Goal: Book appointment/travel/reservation

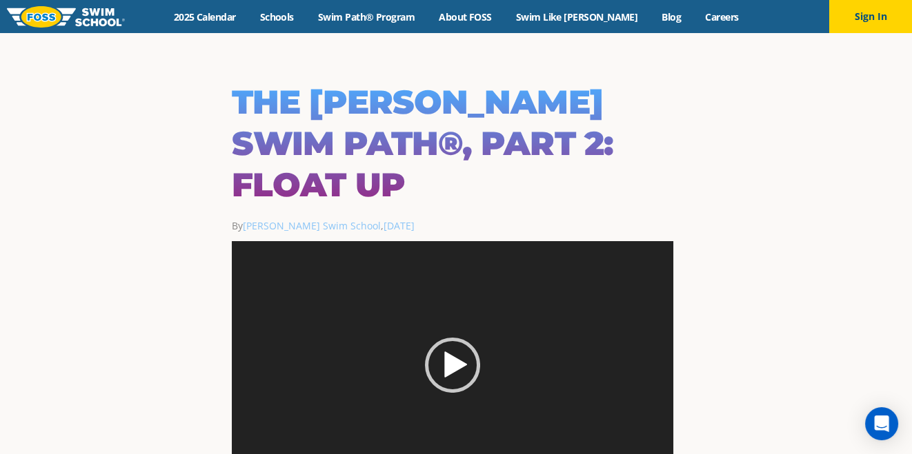
click at [75, 18] on img at bounding box center [66, 16] width 118 height 21
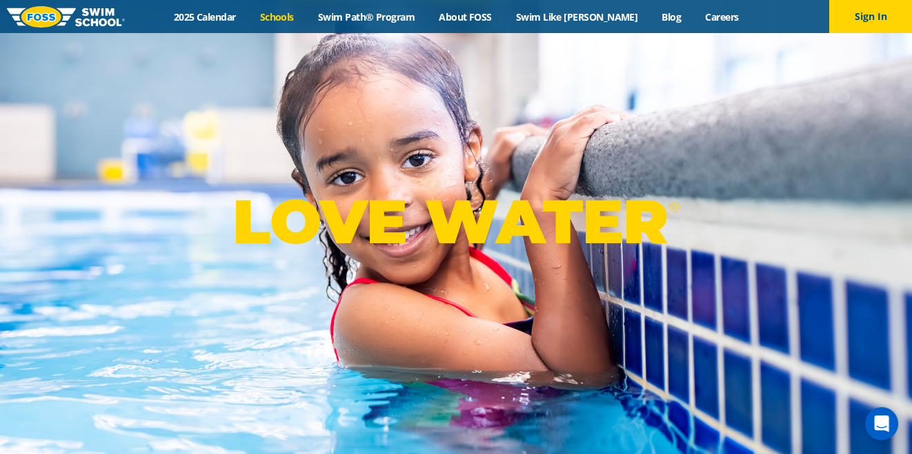
click at [301, 17] on link "Schools" at bounding box center [277, 16] width 58 height 13
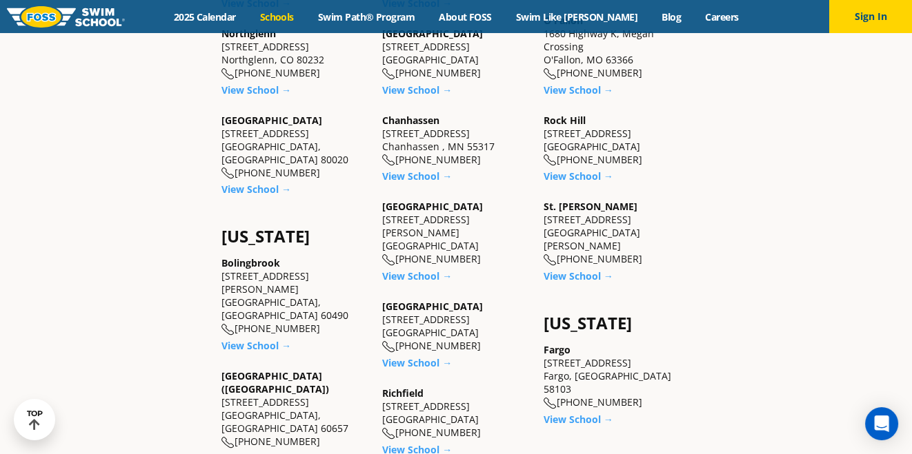
scroll to position [690, 0]
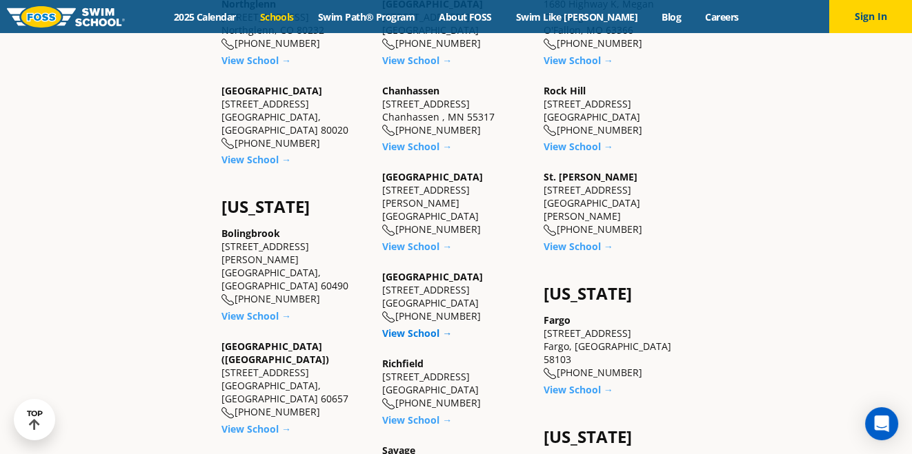
click at [408, 327] on link "View School →" at bounding box center [417, 333] width 70 height 13
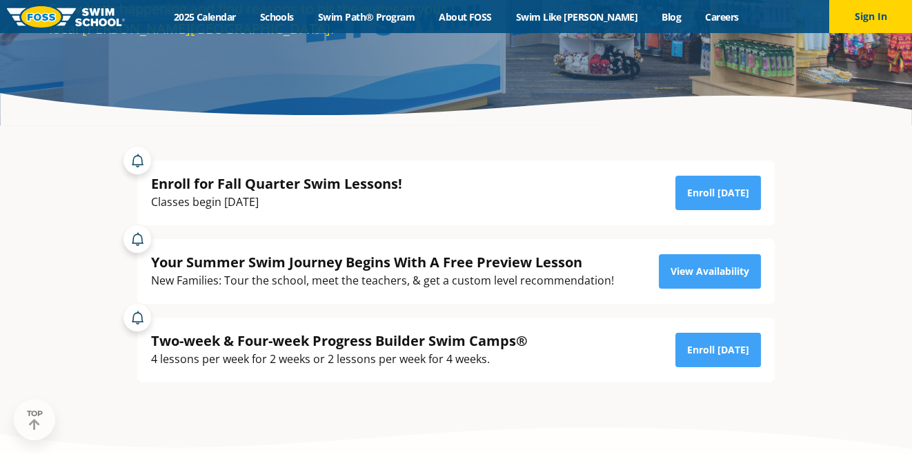
scroll to position [207, 0]
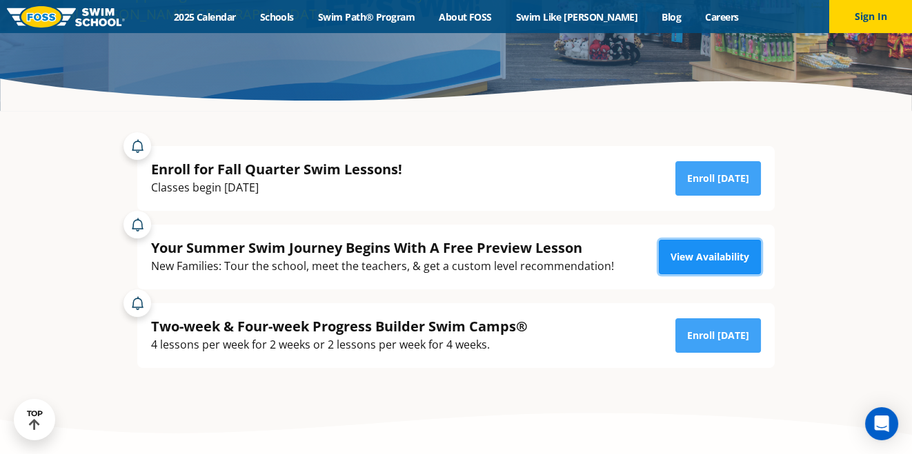
click at [696, 253] on link "View Availability" at bounding box center [710, 257] width 102 height 34
